Goal: Task Accomplishment & Management: Manage account settings

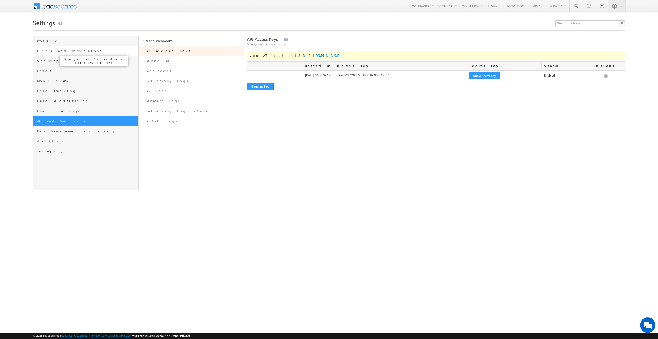
click at [48, 52] on span "Users and Permissions" at bounding box center [87, 51] width 100 height 5
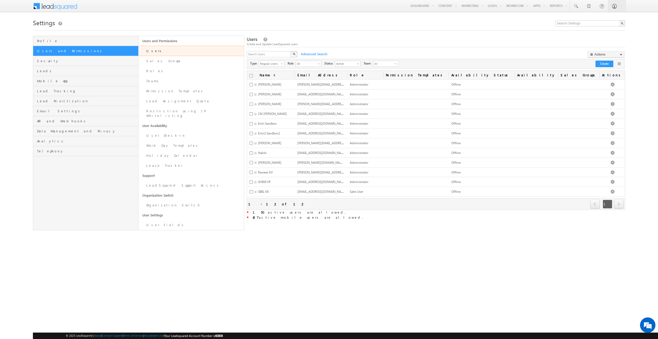
click at [618, 202] on span "next" at bounding box center [619, 204] width 10 height 9
click at [602, 64] on button "Create" at bounding box center [604, 64] width 18 height 6
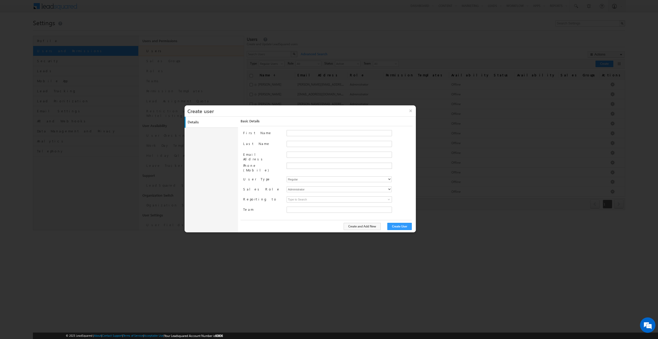
type input "97576b8c-c462-11ec-8065-02dfc2d2ef6a"
click at [302, 165] on input "text" at bounding box center [338, 165] width 103 height 4
drag, startPoint x: 294, startPoint y: 176, endPoint x: 220, endPoint y: 176, distance: 74.5
click at [220, 176] on div "Details Work Details Location Details Manage Permissions Other Details Report S…" at bounding box center [299, 175] width 231 height 116
click at [319, 196] on input at bounding box center [338, 199] width 105 height 6
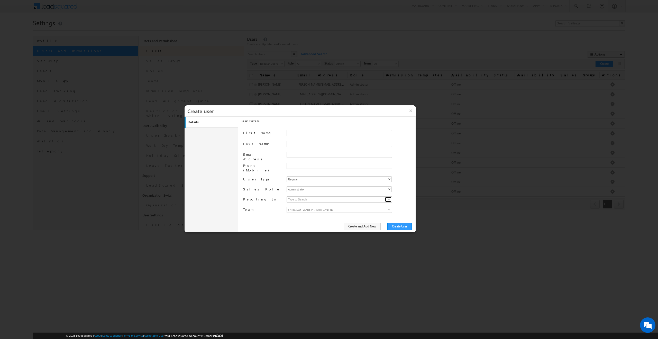
click at [387, 197] on span at bounding box center [389, 199] width 4 height 4
click at [261, 197] on div "First Name Last Name Email Address Phone (Mobile) User Type Regular Mobile Sale…" at bounding box center [327, 174] width 169 height 89
click at [294, 207] on span "ENTRI SOFTWARE PRIVATE LIMITED" at bounding box center [326, 210] width 79 height 6
click at [261, 195] on div "First Name Last Name Email Address Phone (Mobile) User Type Regular Mobile Sale…" at bounding box center [327, 174] width 169 height 89
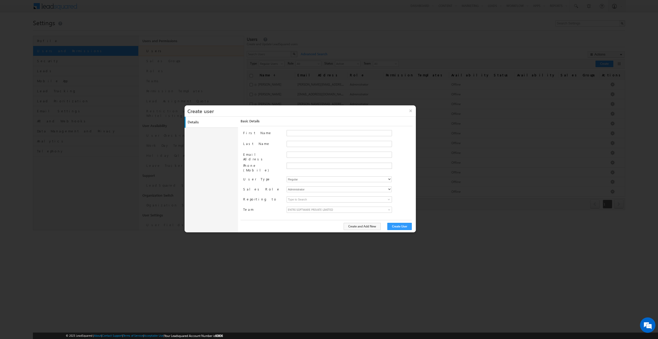
scroll to position [0, 0]
click at [411, 110] on button "×" at bounding box center [410, 110] width 11 height 11
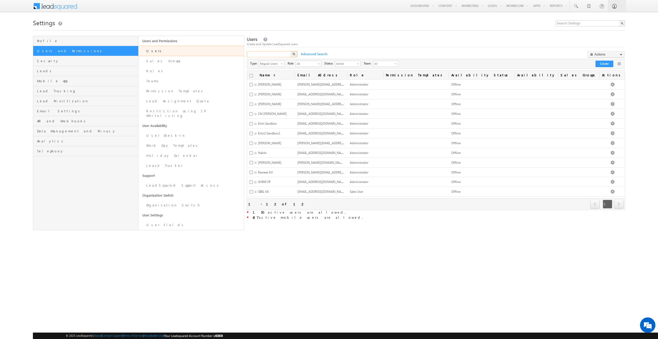
click at [269, 56] on input "text" at bounding box center [269, 54] width 45 height 6
click at [267, 53] on input "text" at bounding box center [269, 54] width 45 height 6
paste input "+91-8277615243"
type input "+91-8277615243"
click at [312, 56] on span "Advanced Search" at bounding box center [313, 54] width 31 height 5
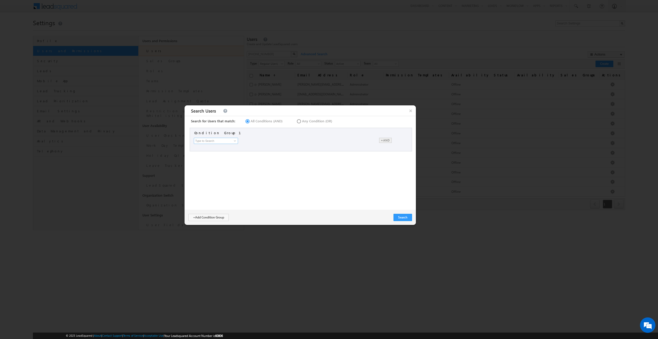
click at [228, 143] on input at bounding box center [216, 141] width 44 height 6
click at [302, 119] on span "Any Condition (OR)" at bounding box center [317, 121] width 30 height 5
click at [299, 119] on input "Any Condition (OR)" at bounding box center [297, 120] width 3 height 3
radio input "true"
click at [209, 140] on input at bounding box center [216, 141] width 44 height 6
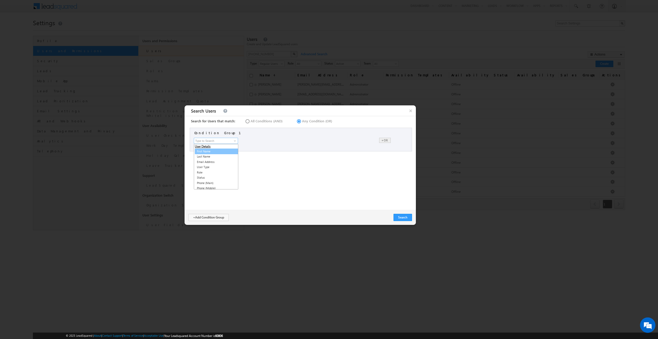
click at [209, 153] on link "First Name" at bounding box center [217, 151] width 44 height 6
type input "First Name"
click at [284, 139] on input "text" at bounding box center [306, 141] width 61 height 6
paste input "testuser2"
type input "testuser2"
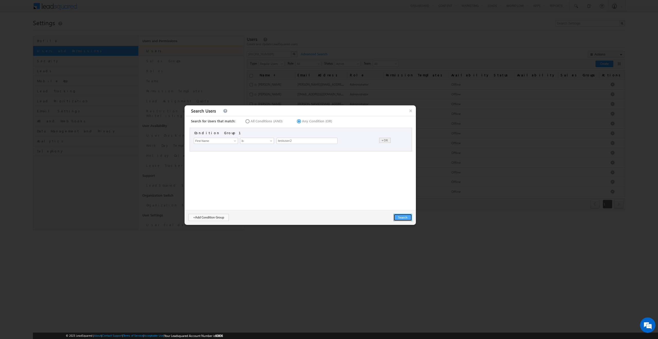
click at [402, 219] on button "Search" at bounding box center [402, 217] width 18 height 7
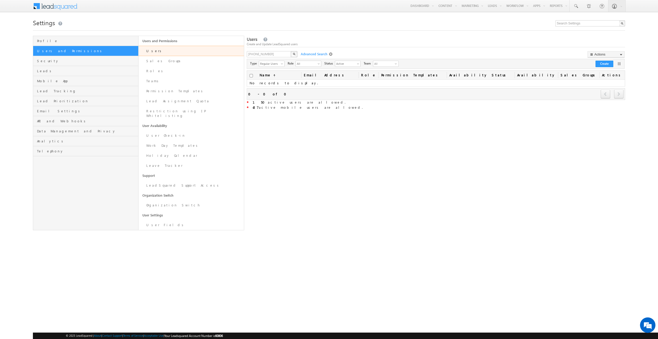
click at [329, 152] on div "Users Create and Update LeadSquared users +91-8277615243 X Advanced Search × Se…" at bounding box center [436, 133] width 378 height 194
click at [329, 53] on span at bounding box center [331, 54] width 5 height 4
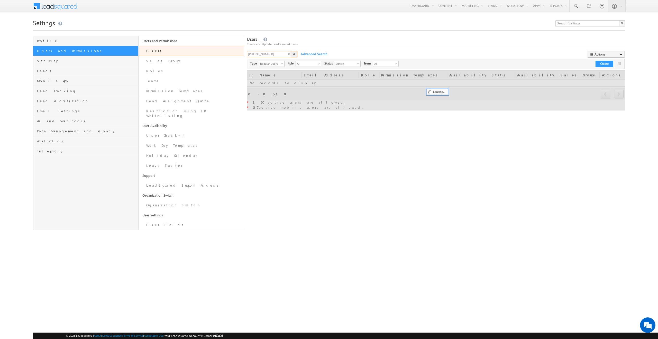
click at [277, 54] on input "+91-8277615243" at bounding box center [269, 54] width 45 height 6
click at [289, 54] on div "X" at bounding box center [272, 54] width 51 height 7
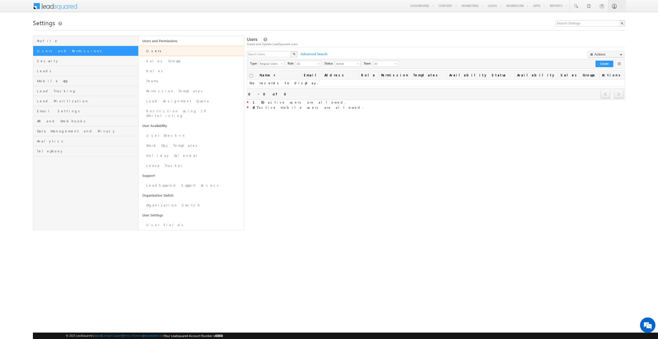
click at [296, 53] on button "button" at bounding box center [294, 54] width 7 height 6
click at [342, 160] on div "Users Create and Update LeadSquared users X Advanced Search × Search Users" at bounding box center [436, 133] width 378 height 194
click at [291, 54] on button "button" at bounding box center [294, 54] width 7 height 6
click at [146, 62] on link "Sales Groups" at bounding box center [190, 61] width 105 height 10
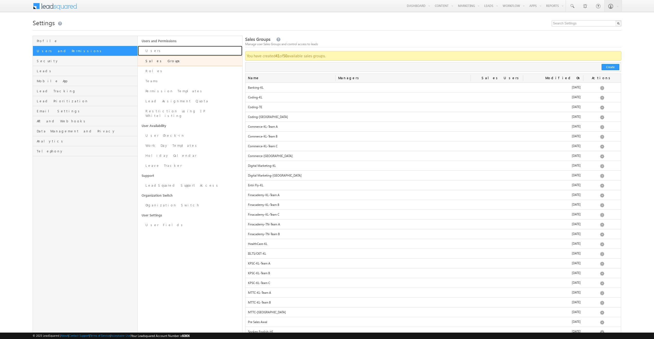
click at [152, 51] on link "Users" at bounding box center [190, 51] width 105 height 10
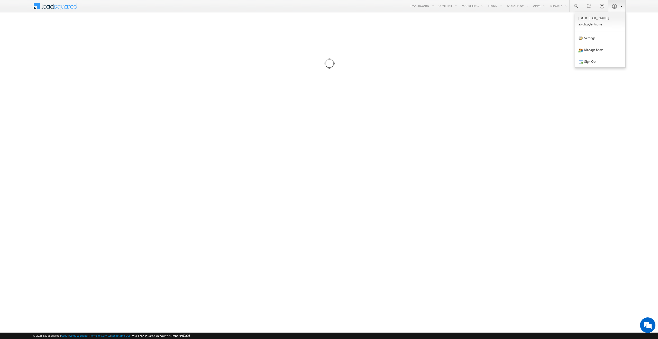
click at [615, 10] on link at bounding box center [616, 6] width 17 height 12
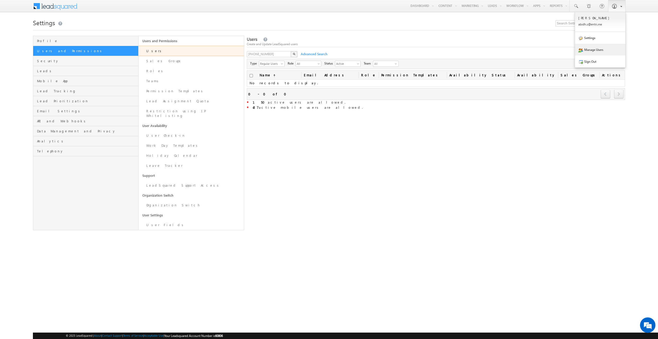
click at [598, 51] on link "Manage Users" at bounding box center [600, 50] width 50 height 12
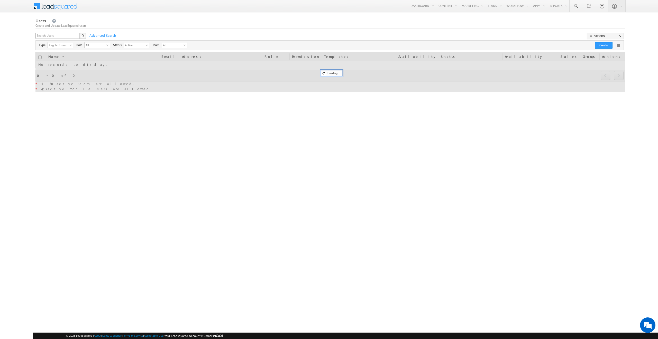
click at [77, 36] on div "X" at bounding box center [60, 36] width 51 height 7
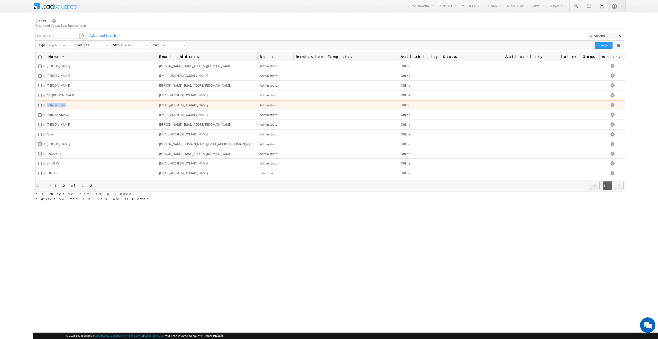
click at [69, 103] on td "Entri Sandbox" at bounding box center [96, 105] width 121 height 10
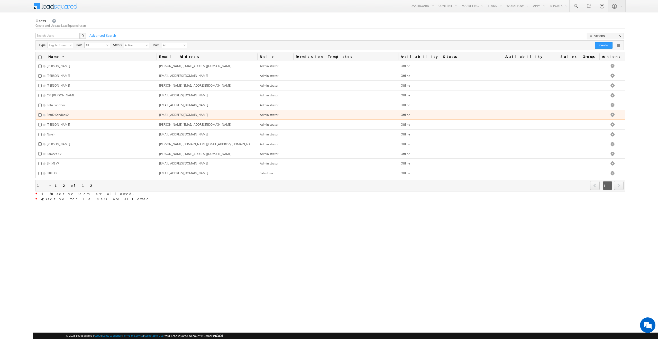
click at [74, 111] on td "Entri2 Sandbox2" at bounding box center [96, 115] width 121 height 10
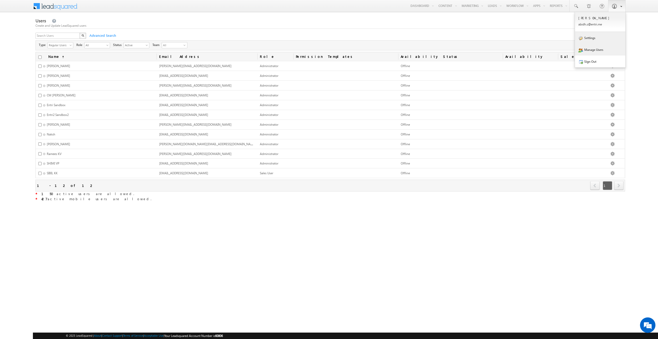
click at [599, 40] on link "Settings" at bounding box center [600, 38] width 50 height 12
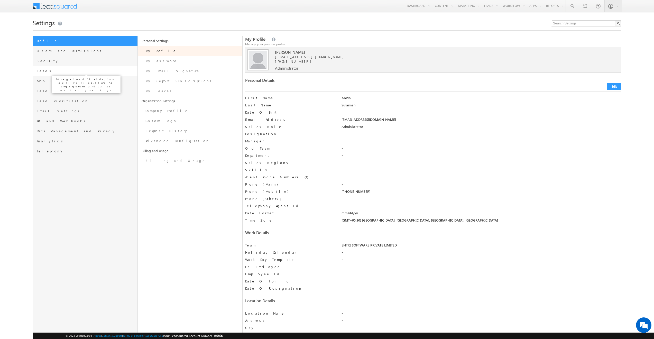
click at [47, 70] on span "Leads" at bounding box center [86, 71] width 99 height 5
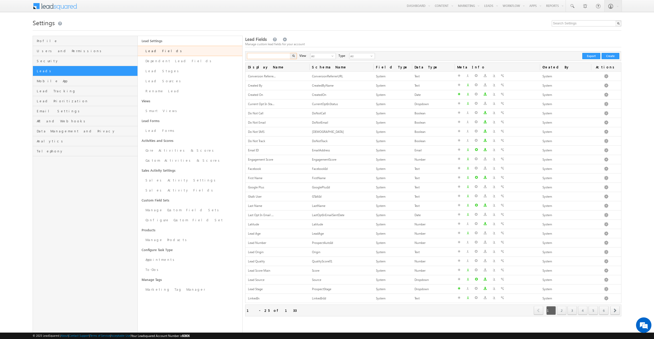
click at [265, 57] on input "text" at bounding box center [269, 56] width 44 height 6
type input "test"
click at [293, 56] on img "button" at bounding box center [293, 55] width 3 height 3
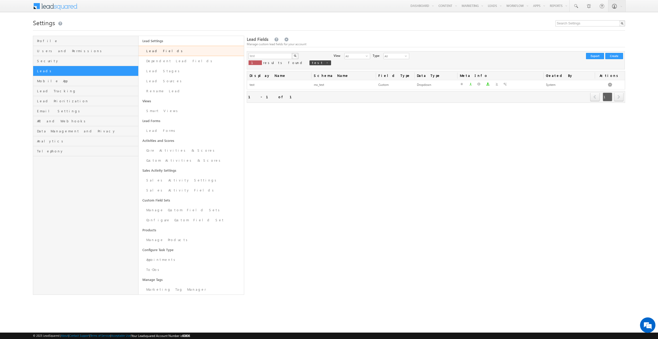
click at [497, 135] on div "Lead Fields Manage custom lead fields for your account test X 1 results found t…" at bounding box center [436, 165] width 378 height 259
click at [51, 52] on span "Users and Permissions" at bounding box center [87, 51] width 100 height 5
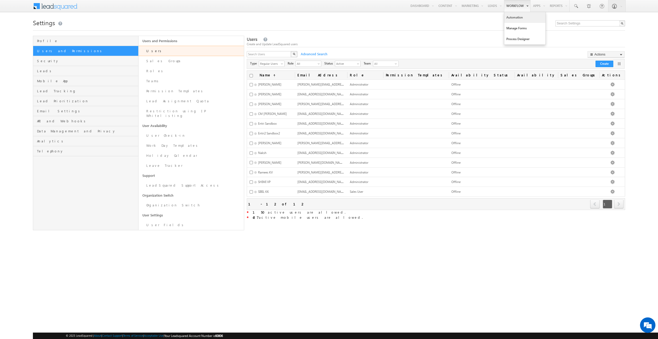
click at [508, 16] on link "Automation" at bounding box center [524, 17] width 41 height 11
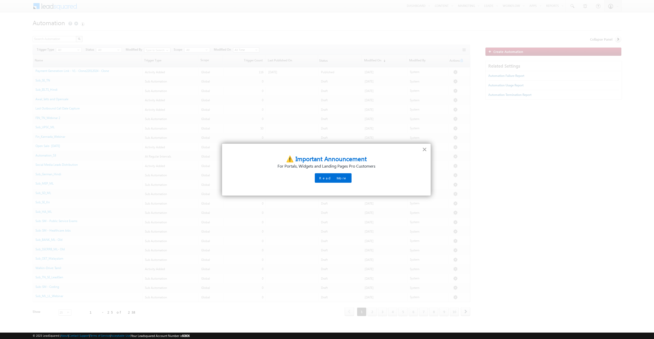
click at [423, 150] on button "×" at bounding box center [424, 149] width 5 height 8
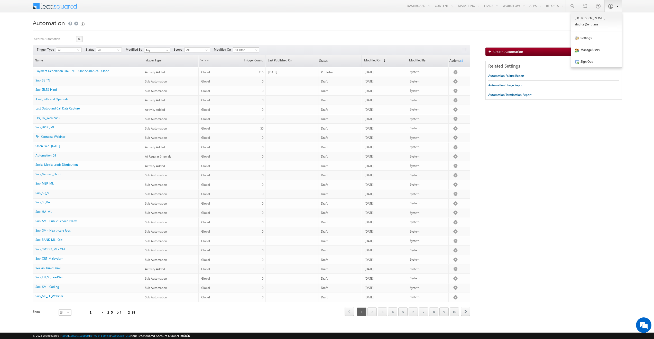
click at [613, 5] on link at bounding box center [612, 6] width 17 height 12
click at [591, 64] on link "Sign Out" at bounding box center [596, 61] width 50 height 12
click at [611, 4] on span at bounding box center [610, 6] width 5 height 5
click at [586, 50] on link "Manage Users" at bounding box center [596, 50] width 50 height 12
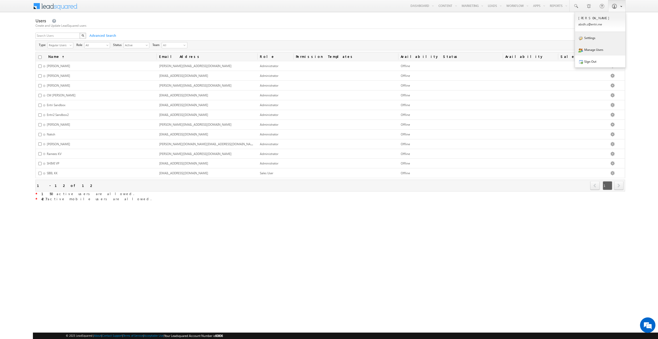
click at [599, 41] on link "Settings" at bounding box center [600, 38] width 50 height 12
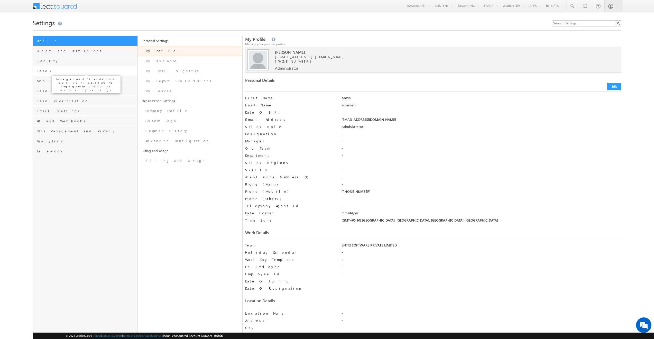
click at [55, 70] on span "Leads" at bounding box center [86, 71] width 99 height 5
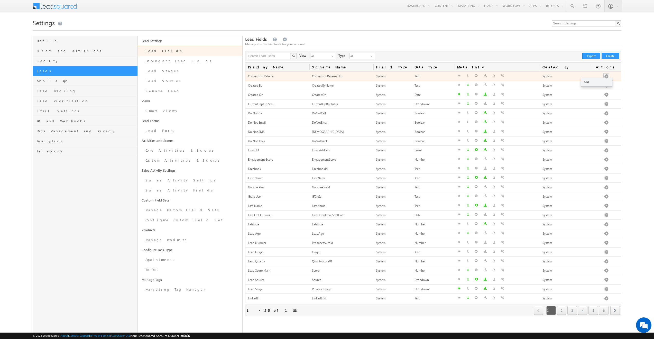
click at [607, 75] on button "button" at bounding box center [605, 76] width 5 height 5
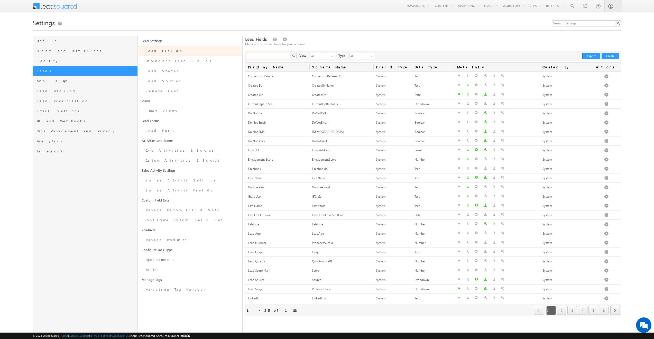
click at [260, 55] on input "text" at bounding box center [269, 56] width 44 height 6
type input "Search Lead Fields"
click at [255, 56] on input "text" at bounding box center [269, 56] width 44 height 6
paste input "[EMAIL_ADDRESS][DOMAIN_NAME]"
click at [262, 55] on input "[EMAIL_ADDRESS][DOMAIN_NAME]" at bounding box center [269, 56] width 44 height 6
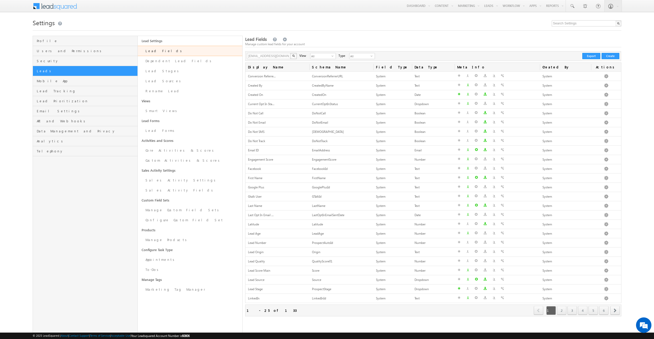
click at [292, 56] on img "button" at bounding box center [293, 55] width 3 height 3
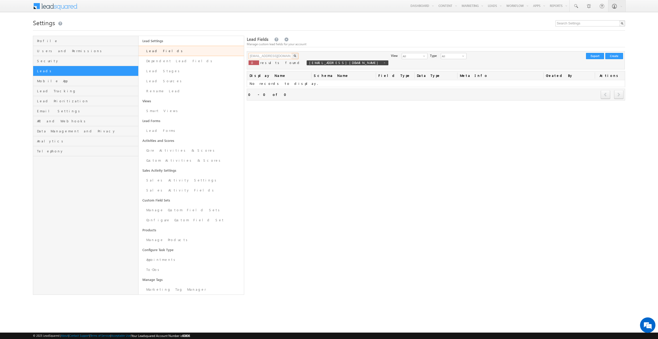
drag, startPoint x: 284, startPoint y: 56, endPoint x: 263, endPoint y: 56, distance: 21.3
click at [263, 56] on input "testuser2@gmail.com" at bounding box center [270, 56] width 44 height 6
type input "testuser2"
click at [292, 53] on button "button" at bounding box center [295, 56] width 7 height 6
click at [295, 58] on button "button" at bounding box center [295, 56] width 7 height 6
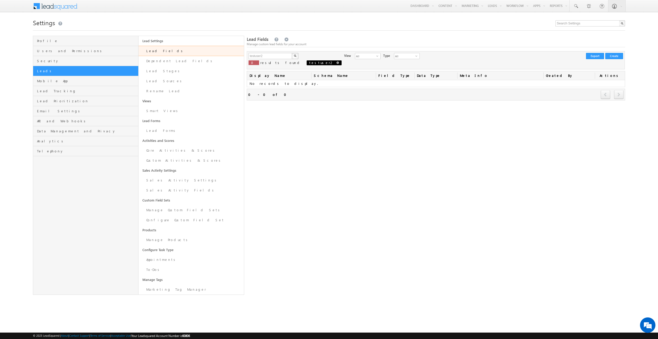
click at [309, 65] on span "testuser2" at bounding box center [321, 62] width 25 height 4
click at [295, 58] on button "button" at bounding box center [295, 56] width 7 height 6
click at [175, 76] on link "Lead Sources" at bounding box center [190, 81] width 105 height 10
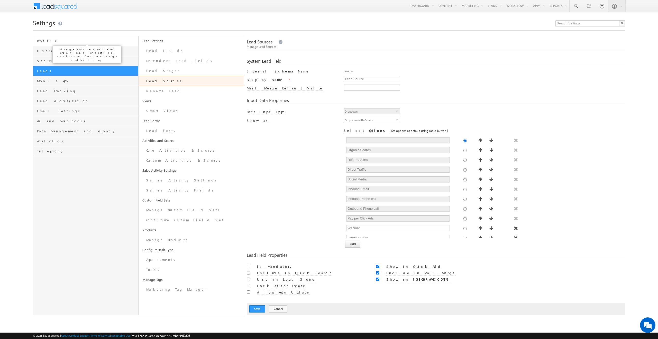
click at [53, 41] on span "Profile" at bounding box center [87, 41] width 100 height 5
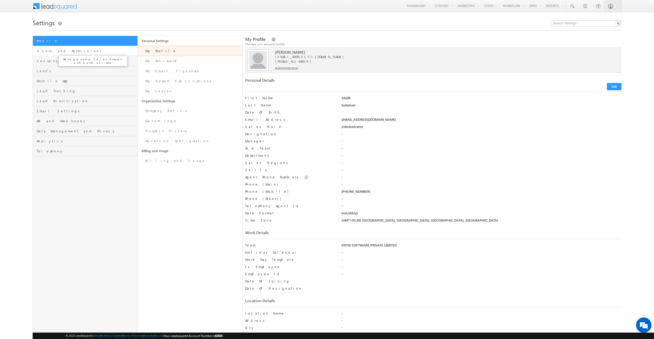
click at [50, 49] on span "Users and Permissions" at bounding box center [86, 51] width 99 height 5
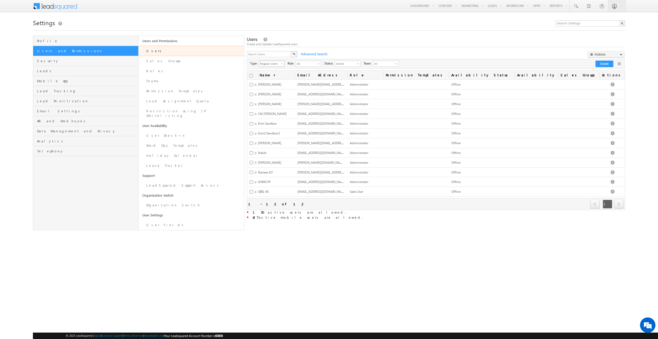
click at [270, 62] on span "Regular Users" at bounding box center [269, 63] width 21 height 5
click at [271, 80] on li "Mobile Users" at bounding box center [271, 79] width 25 height 5
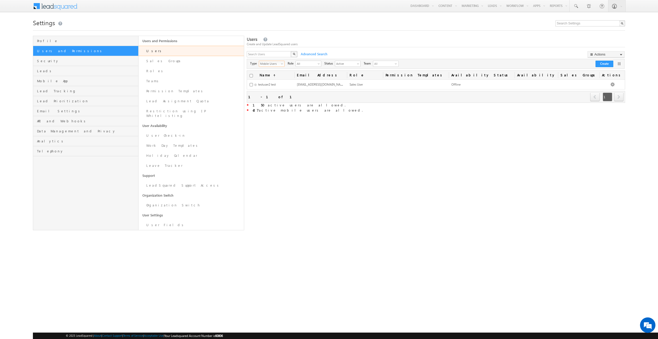
click at [281, 64] on span "select" at bounding box center [283, 63] width 4 height 3
click at [279, 69] on li "All" at bounding box center [271, 69] width 25 height 5
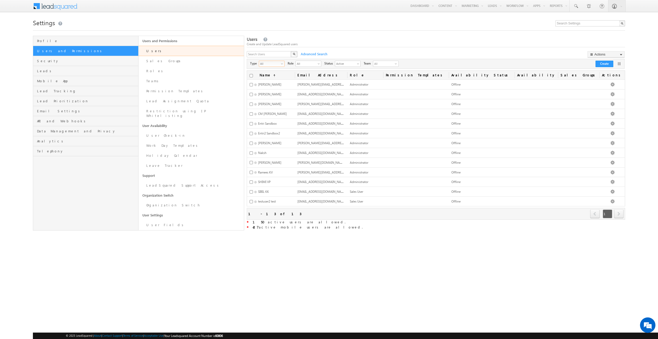
click at [310, 251] on html "Menu Abidh Sulaiman abidh .s@en tri.m" at bounding box center [329, 125] width 658 height 251
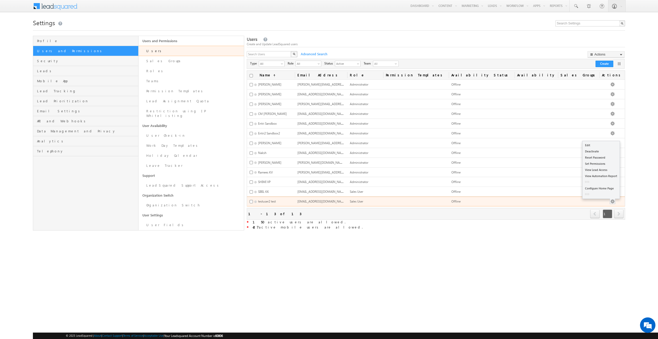
click at [615, 199] on button "button" at bounding box center [612, 201] width 5 height 5
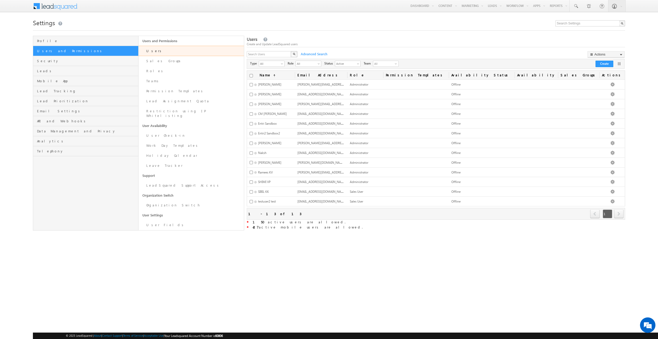
click at [429, 251] on html "Menu Abidh Sulaiman abidh .s@en tri.m" at bounding box center [329, 125] width 658 height 251
click at [616, 65] on link at bounding box center [618, 63] width 5 height 5
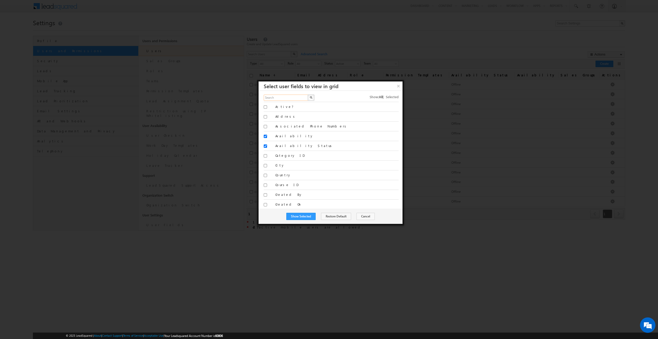
click at [276, 96] on input "text" at bounding box center [286, 98] width 45 height 6
type input "phone"
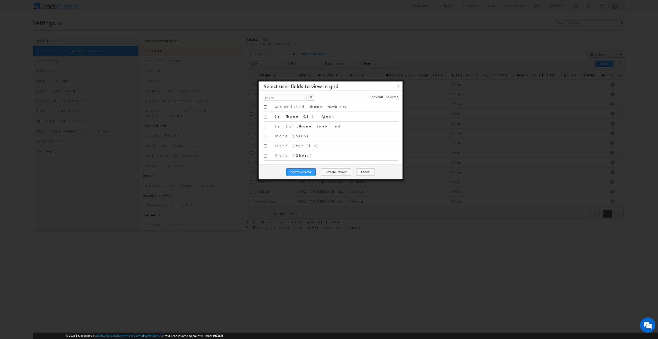
click at [310, 96] on img "button" at bounding box center [311, 97] width 3 height 3
click at [264, 106] on input "Associated Phone Numbers" at bounding box center [265, 106] width 3 height 3
checkbox input "true"
click at [266, 136] on input "Phone (Main)" at bounding box center [265, 136] width 3 height 3
checkbox input "true"
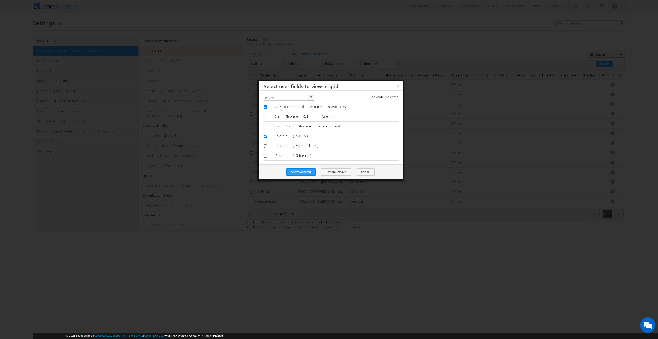
click at [267, 147] on input "Phone (Mobile)" at bounding box center [265, 145] width 3 height 3
checkbox input "true"
click at [264, 156] on input "Phone (Others)" at bounding box center [265, 155] width 3 height 3
checkbox input "true"
click at [312, 173] on button "Show Selected" at bounding box center [300, 171] width 29 height 7
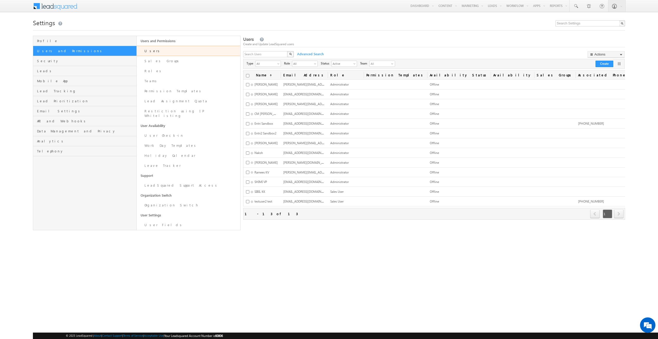
click at [473, 251] on html "Menu Abidh Sulaiman abidh .s@en tri.m" at bounding box center [329, 125] width 658 height 251
click at [168, 62] on link "Sales Groups" at bounding box center [189, 61] width 104 height 10
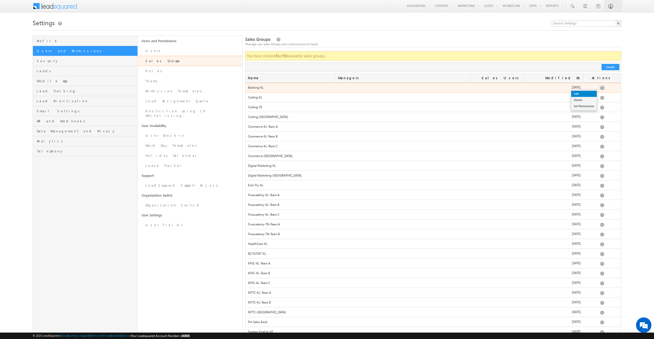
click at [577, 92] on link "Edit" at bounding box center [583, 94] width 25 height 6
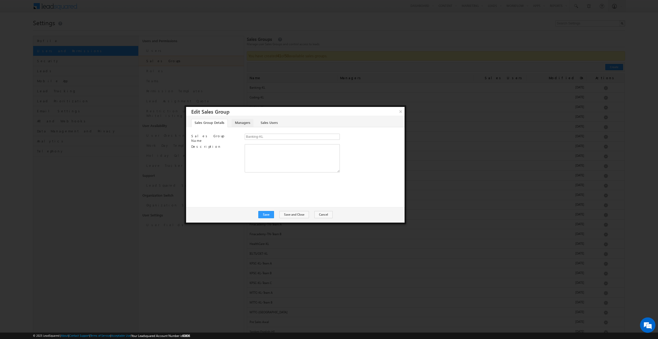
click at [241, 123] on link "Managers" at bounding box center [242, 123] width 22 height 8
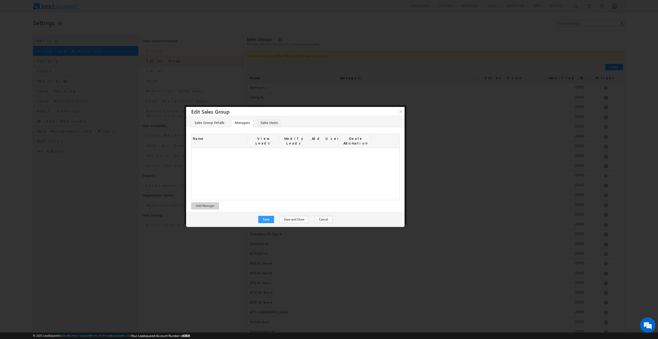
click at [271, 123] on link "Sales Users" at bounding box center [269, 123] width 24 height 8
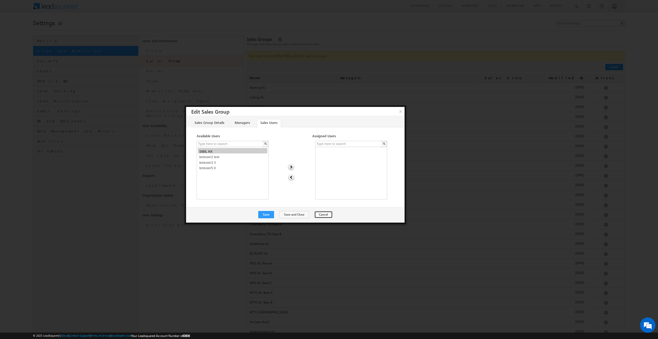
click at [314, 216] on button "Cancel" at bounding box center [323, 214] width 18 height 7
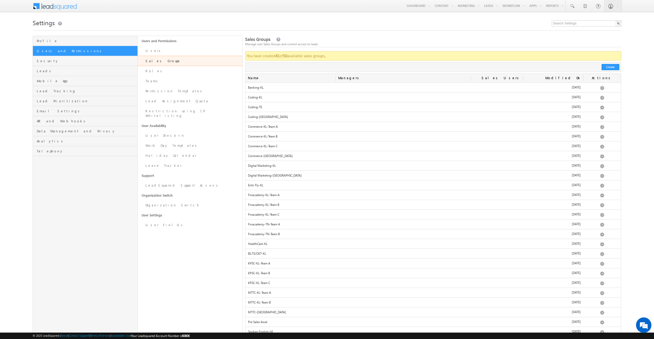
click at [604, 79] on div "Actions" at bounding box center [602, 78] width 38 height 9
